Goal: Task Accomplishment & Management: Use online tool/utility

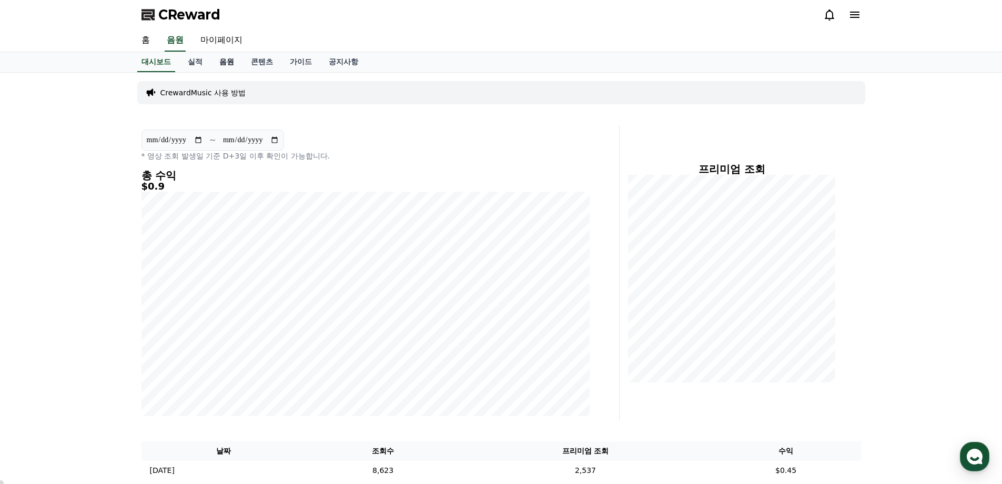
click at [226, 64] on link "음원" at bounding box center [227, 62] width 32 height 20
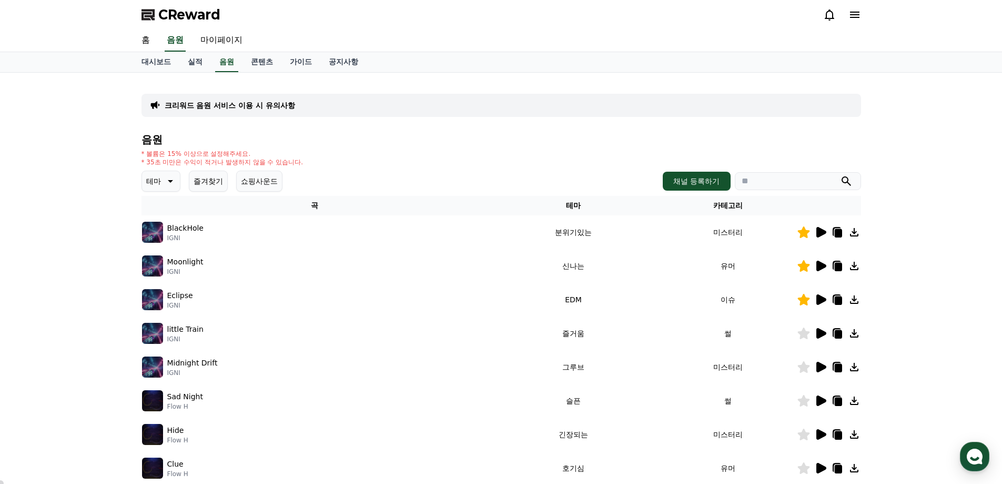
click at [819, 234] on icon at bounding box center [822, 232] width 10 height 11
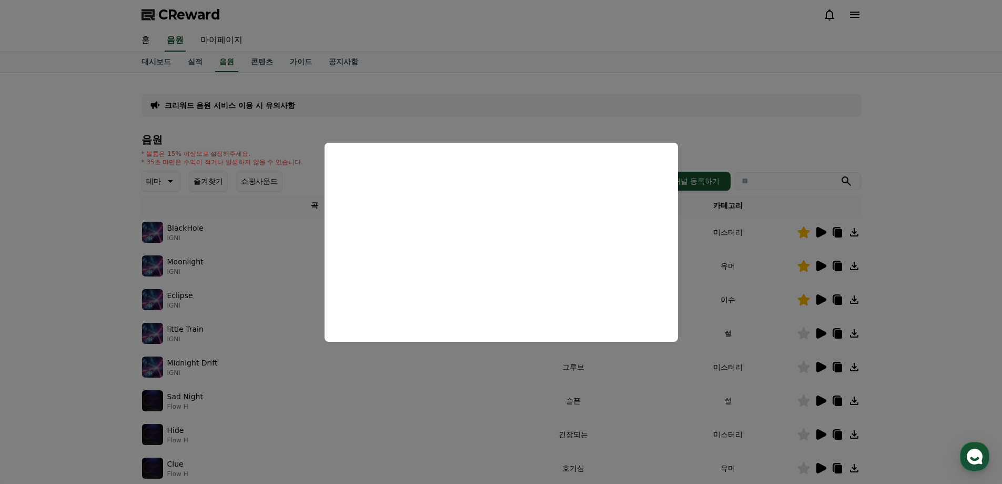
drag, startPoint x: 945, startPoint y: 158, endPoint x: 883, endPoint y: 204, distance: 76.4
click at [945, 158] on button "close modal" at bounding box center [501, 242] width 1002 height 484
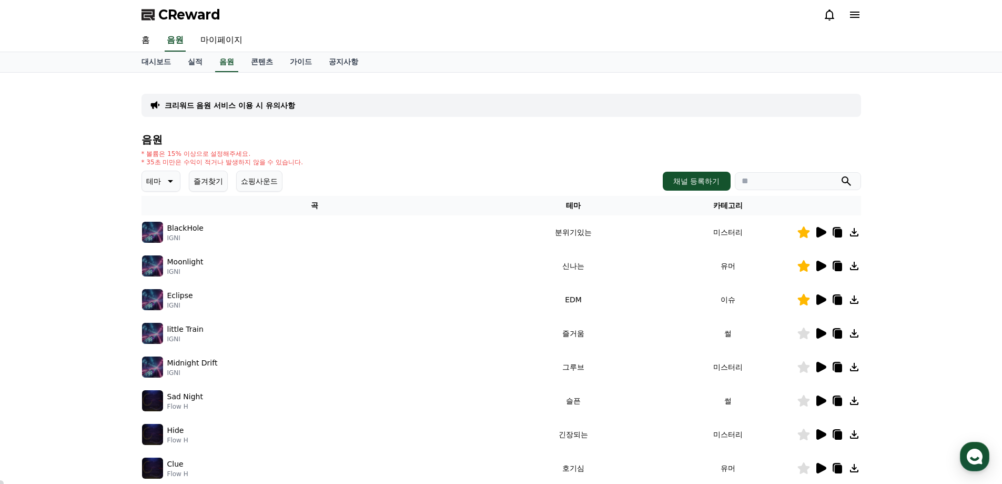
click at [821, 267] on icon at bounding box center [822, 265] width 10 height 11
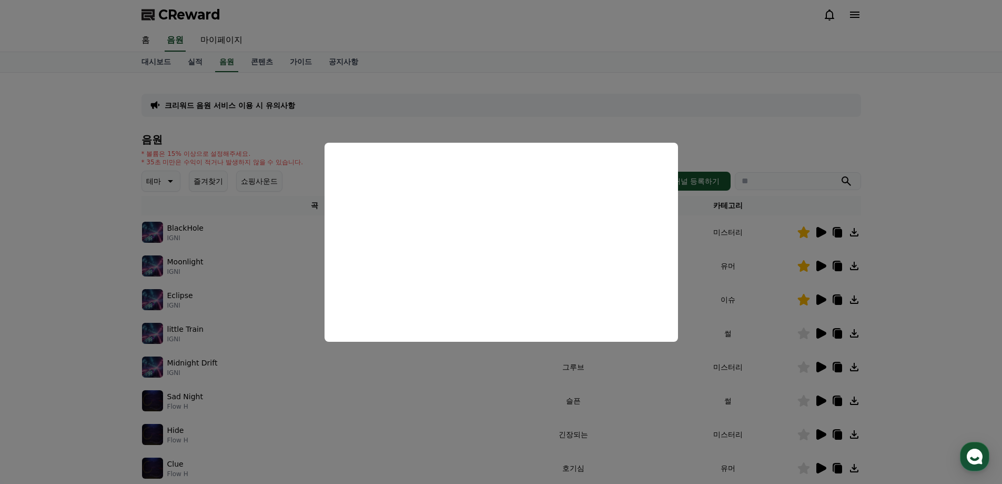
drag, startPoint x: 968, startPoint y: 249, endPoint x: 958, endPoint y: 249, distance: 9.5
click at [969, 249] on button "close modal" at bounding box center [501, 242] width 1002 height 484
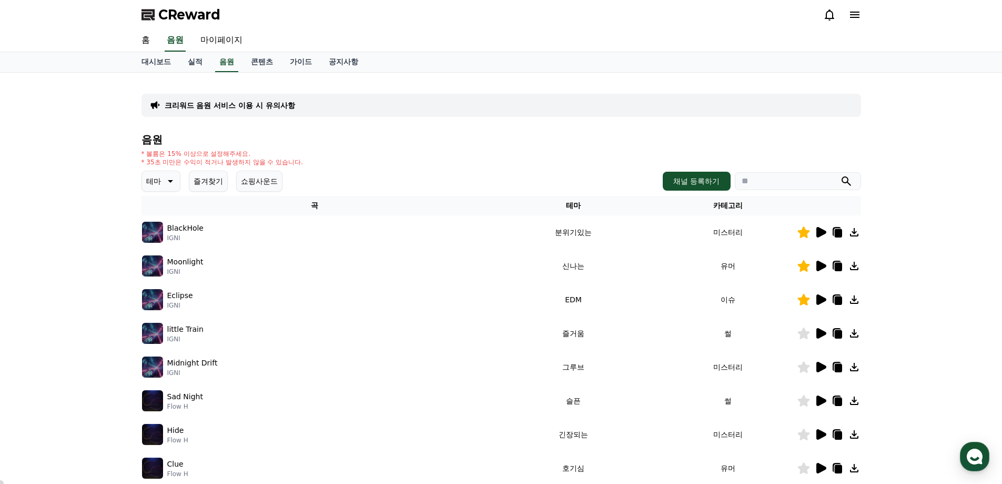
click at [811, 295] on div at bounding box center [829, 299] width 63 height 13
click at [816, 296] on icon at bounding box center [821, 299] width 13 height 13
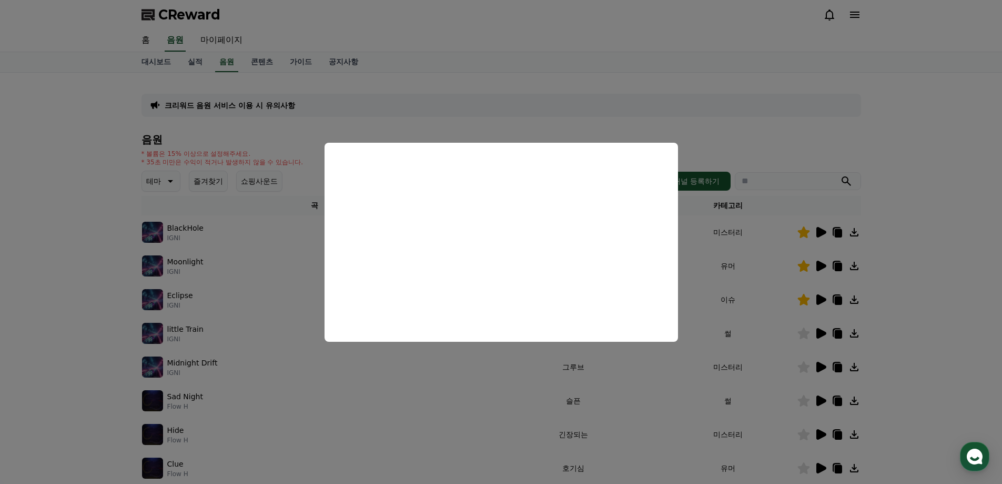
click at [903, 162] on button "close modal" at bounding box center [501, 242] width 1002 height 484
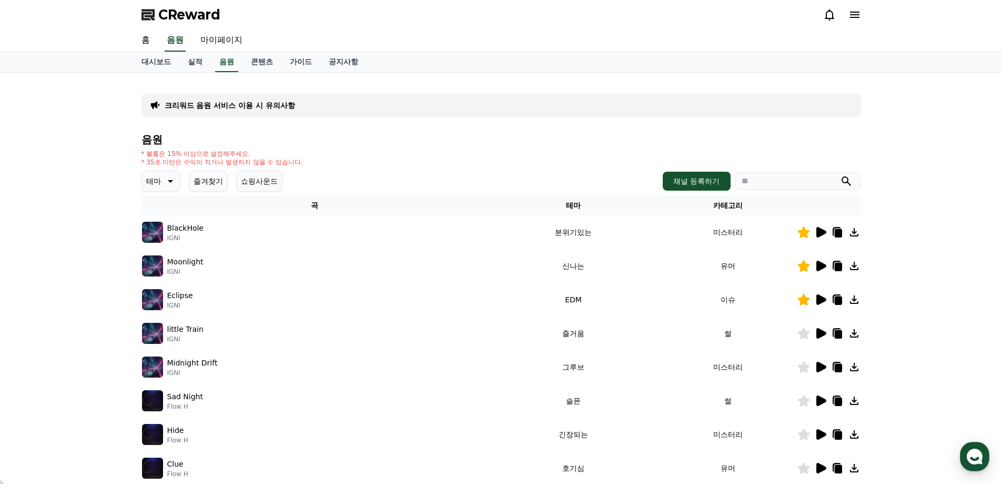
click at [822, 304] on icon at bounding box center [821, 299] width 13 height 13
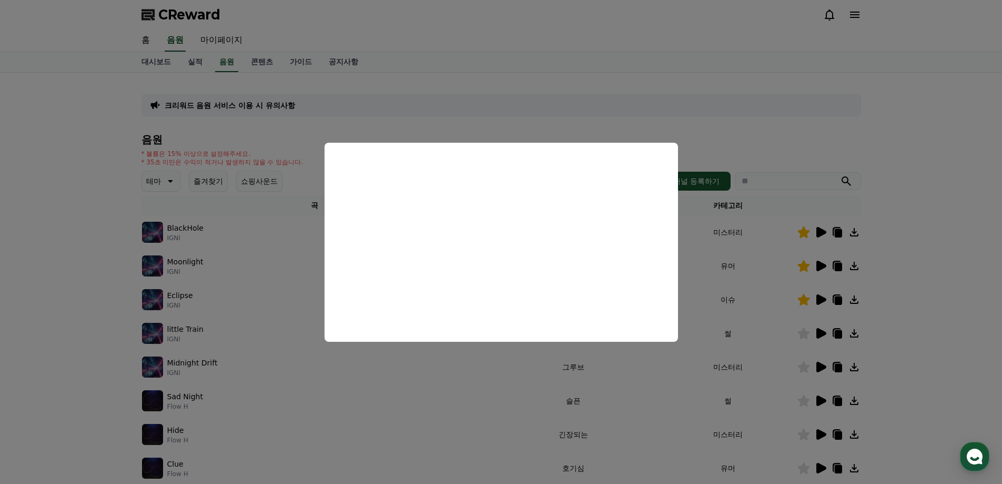
drag, startPoint x: 971, startPoint y: 275, endPoint x: 939, endPoint y: 274, distance: 32.1
click at [971, 275] on button "close modal" at bounding box center [501, 242] width 1002 height 484
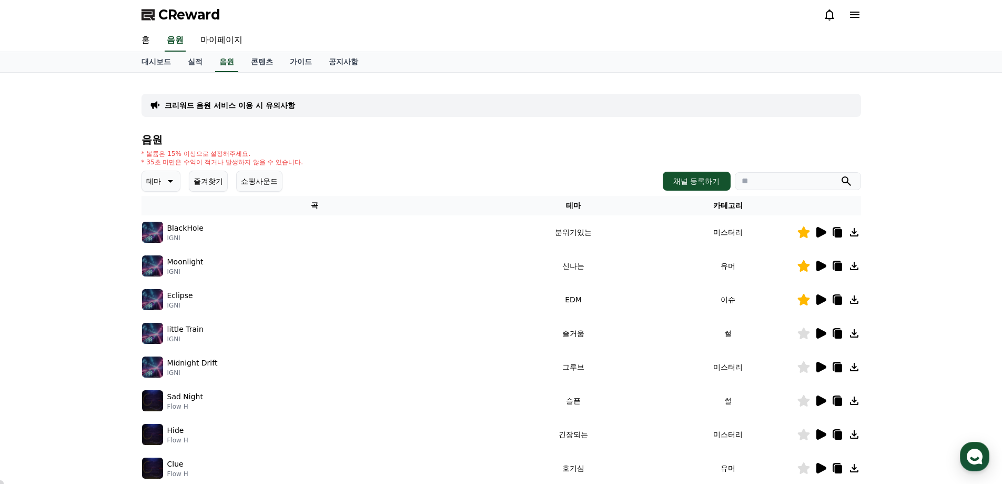
click at [819, 266] on icon at bounding box center [822, 265] width 10 height 11
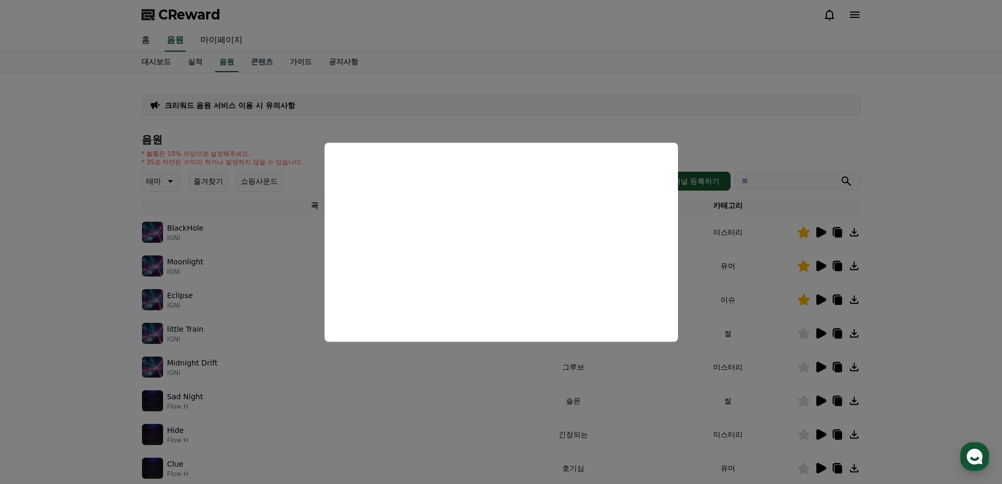
click at [564, 90] on button "close modal" at bounding box center [501, 242] width 1002 height 484
